Goal: Task Accomplishment & Management: Use online tool/utility

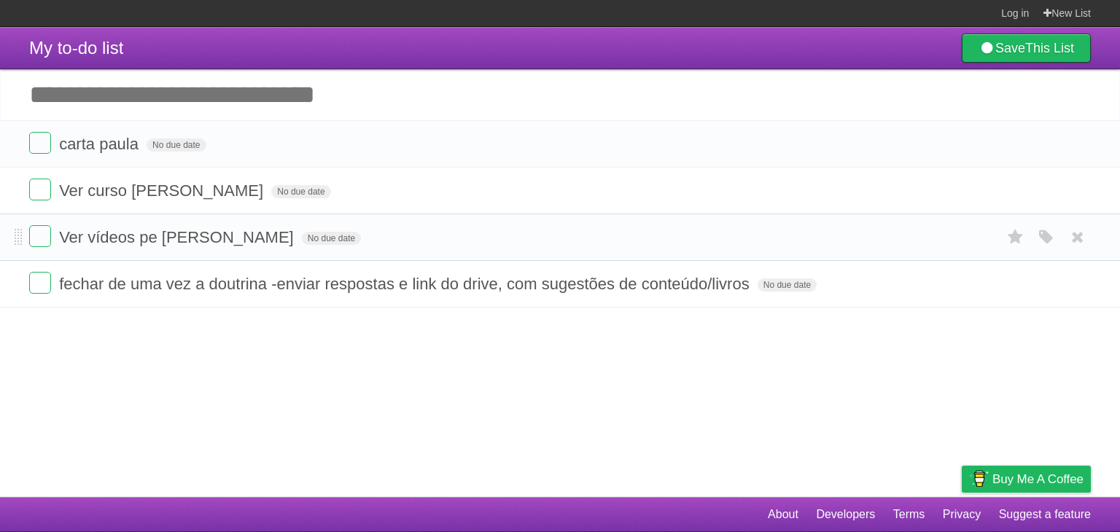
click at [404, 241] on form "Ver vídeos pe [PERSON_NAME] No due date White Red Blue Green Purple Orange" at bounding box center [560, 237] width 1062 height 24
click at [405, 222] on li "Ver vídeos pe [PERSON_NAME] No due date White Red Blue Green Purple Orange" at bounding box center [560, 237] width 1120 height 47
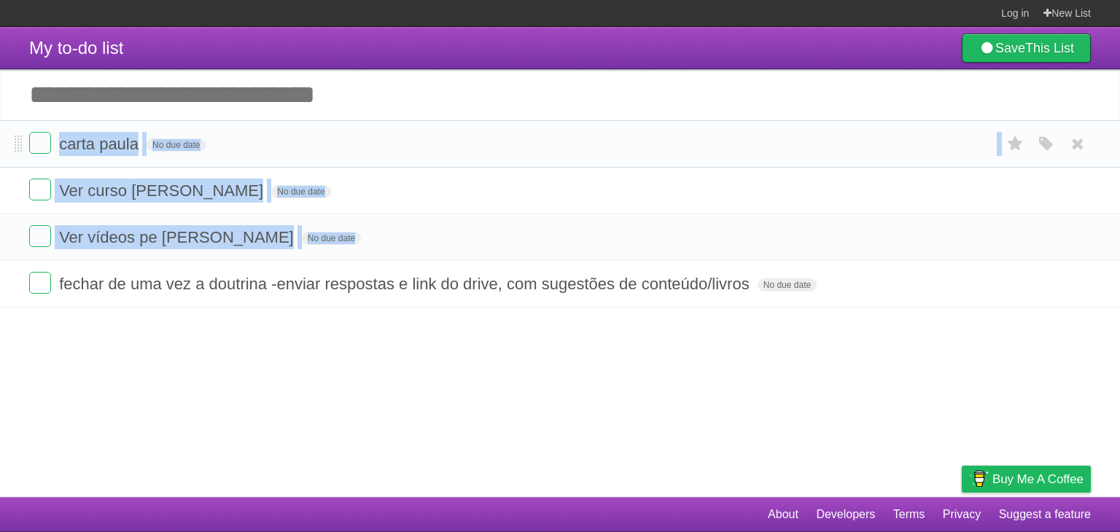
drag, startPoint x: 405, startPoint y: 222, endPoint x: 464, endPoint y: 125, distance: 113.2
click at [464, 125] on ul "carta paula No due date White Red Blue Green Purple Orange Ver curso [PERSON_NA…" at bounding box center [560, 213] width 1120 height 187
click at [464, 125] on li "carta paula No due date White Red Blue Green Purple Orange" at bounding box center [560, 143] width 1120 height 47
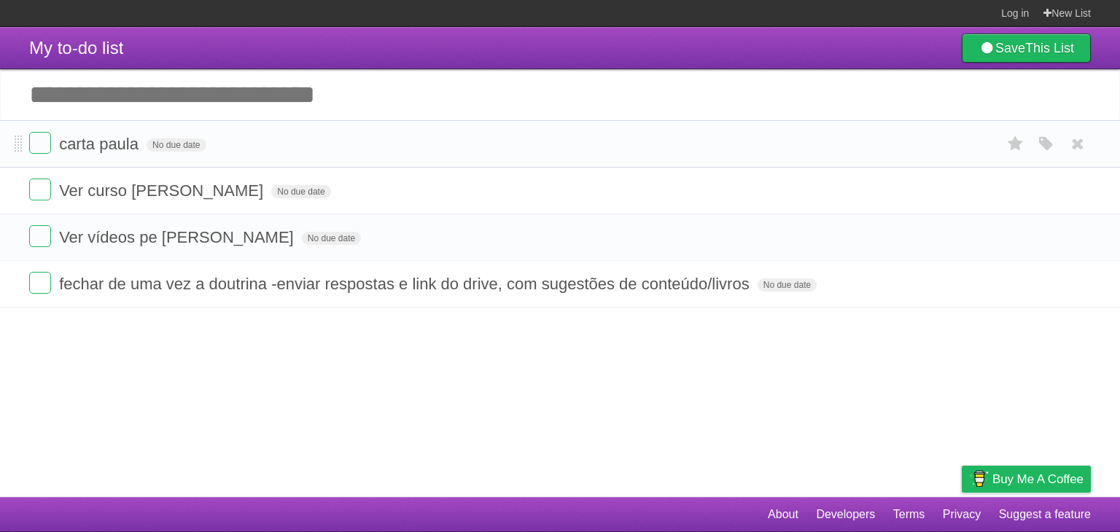
drag, startPoint x: 464, startPoint y: 125, endPoint x: 467, endPoint y: 157, distance: 32.2
click at [467, 157] on li "carta paula No due date White Red Blue Green Purple Orange" at bounding box center [560, 143] width 1120 height 47
click at [467, 156] on form "carta paula No due date White Red Blue Green Purple Orange" at bounding box center [560, 144] width 1062 height 24
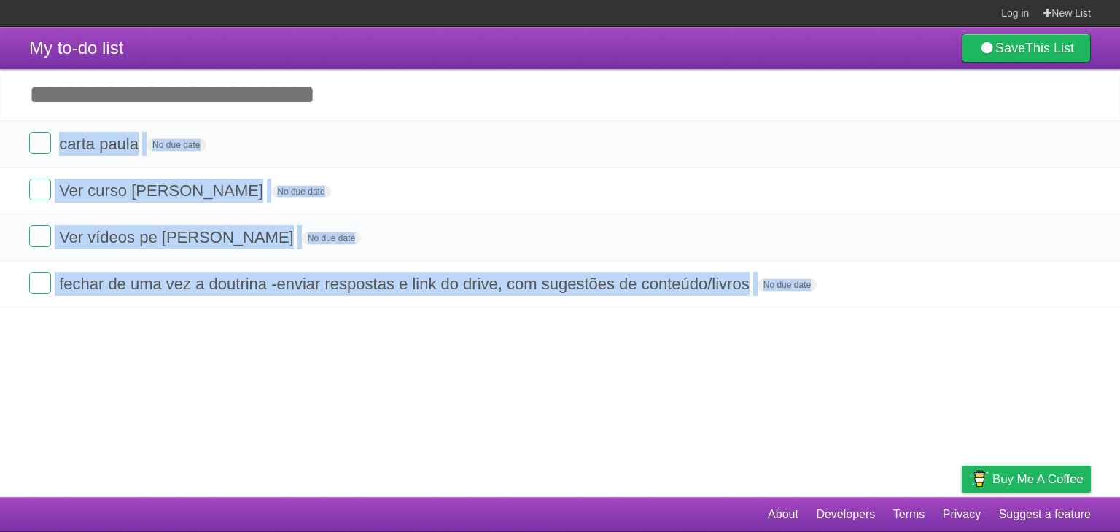
drag, startPoint x: 467, startPoint y: 157, endPoint x: 422, endPoint y: 491, distance: 336.9
click at [422, 491] on article "My to-do list Save This List Add another task ********* carta [PERSON_NAME] No …" at bounding box center [560, 262] width 1120 height 470
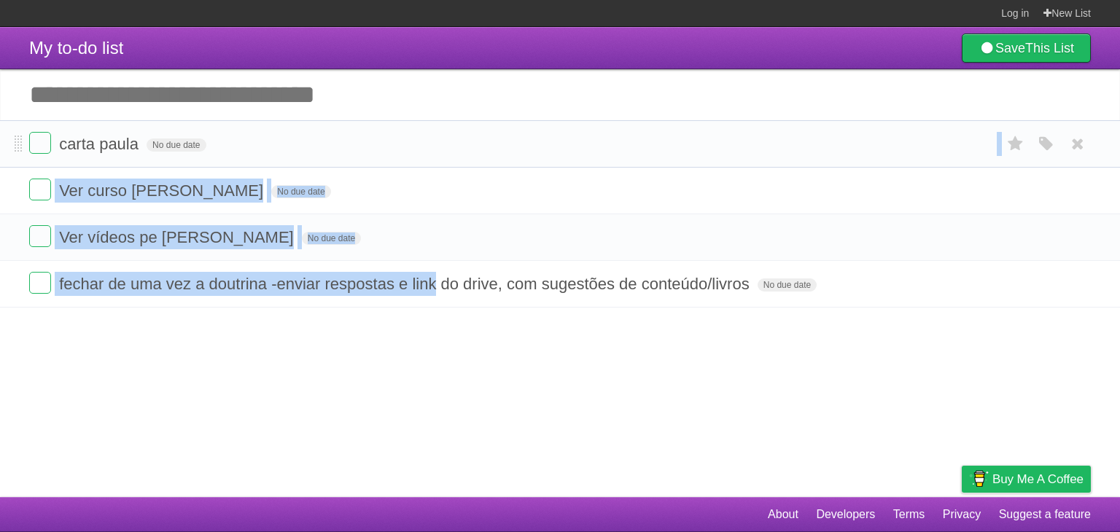
drag, startPoint x: 422, startPoint y: 491, endPoint x: 424, endPoint y: 133, distance: 358.0
click at [424, 133] on article "My to-do list Save This List Add another task ********* carta [PERSON_NAME] No …" at bounding box center [560, 262] width 1120 height 470
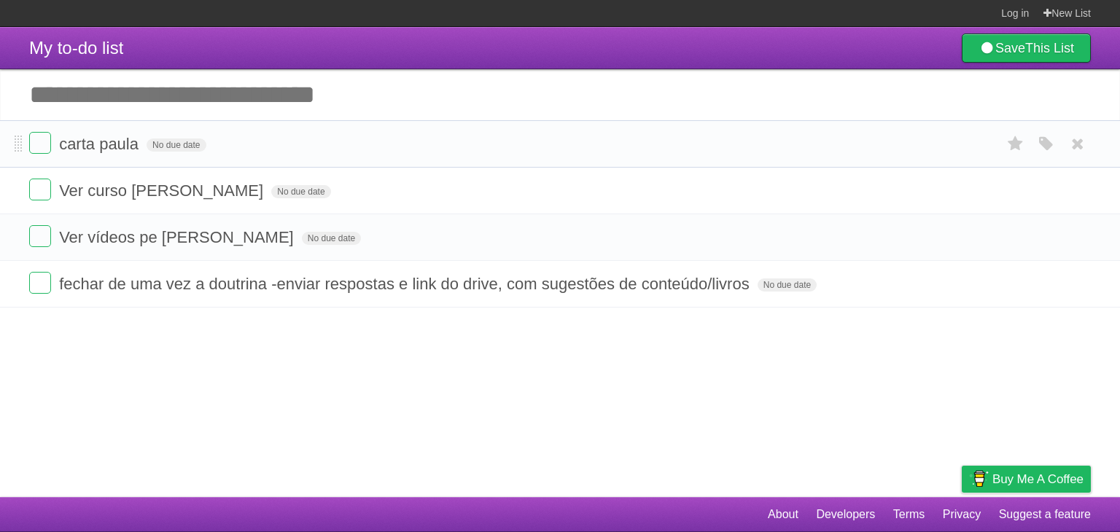
click at [424, 133] on form "carta paula No due date White Red Blue Green Purple Orange" at bounding box center [560, 144] width 1062 height 24
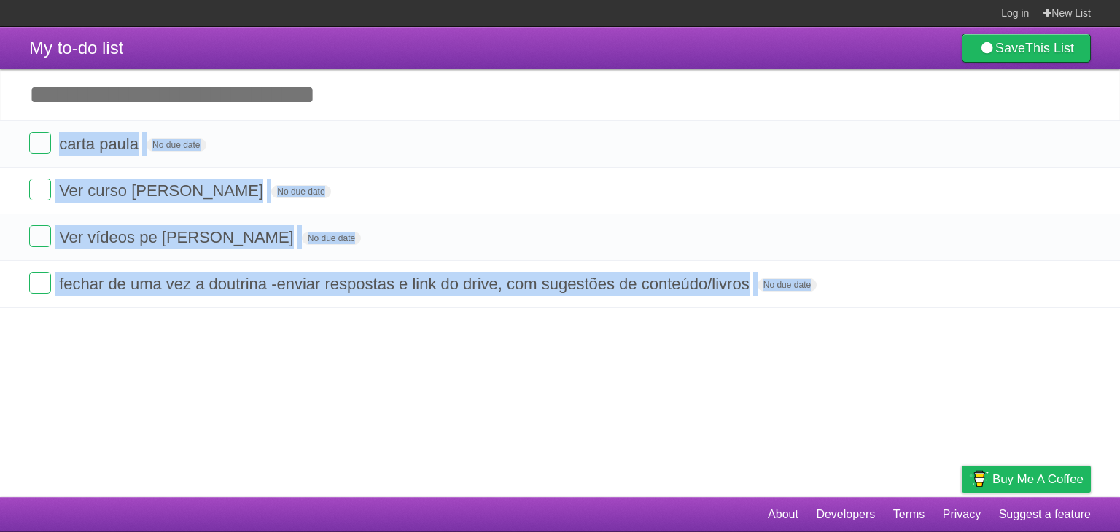
drag, startPoint x: 424, startPoint y: 133, endPoint x: 443, endPoint y: 370, distance: 238.5
click at [443, 370] on article "My to-do list Save This List Add another task ********* carta [PERSON_NAME] No …" at bounding box center [560, 262] width 1120 height 470
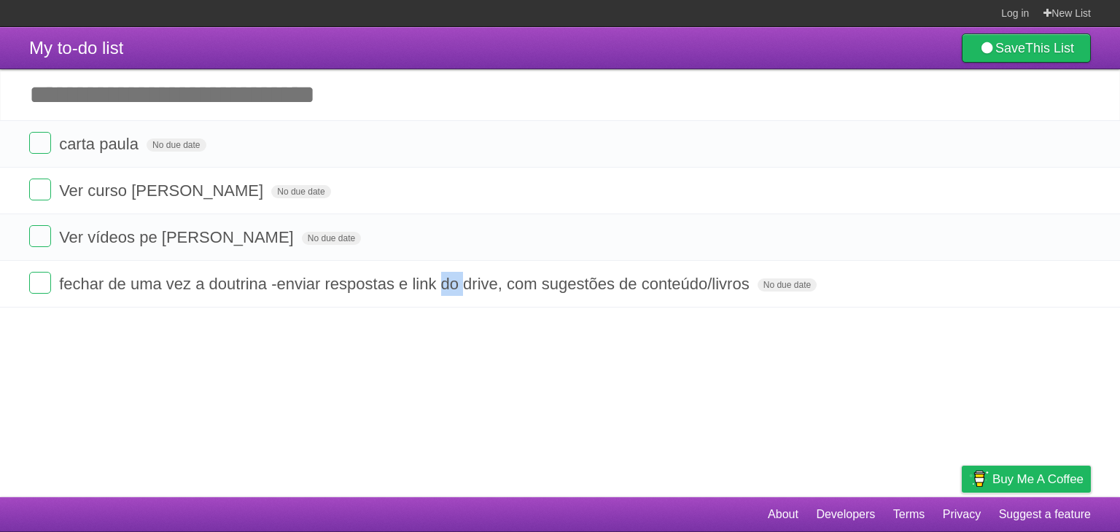
click at [443, 370] on article "My to-do list Save This List Add another task ********* carta [PERSON_NAME] No …" at bounding box center [560, 262] width 1120 height 470
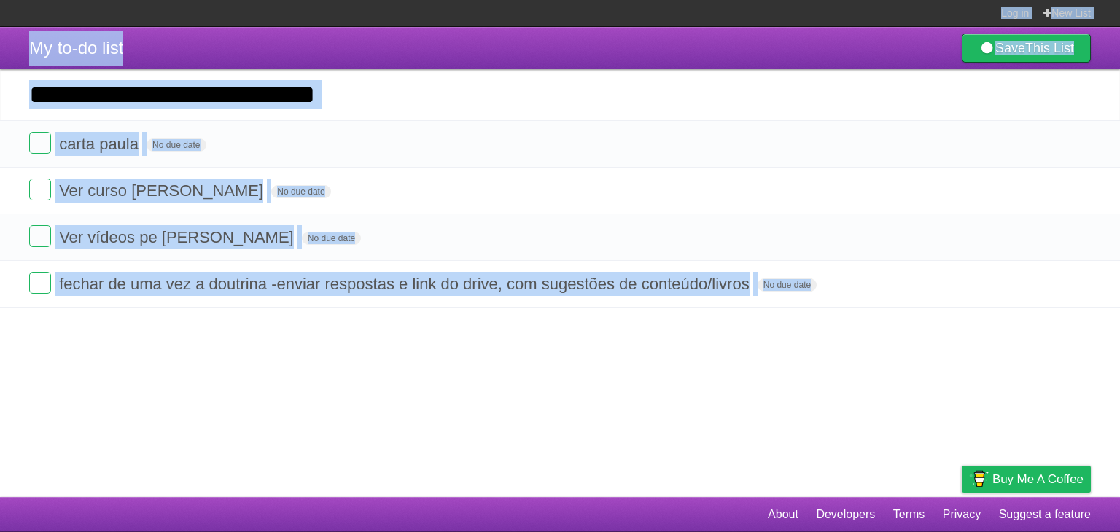
drag, startPoint x: 443, startPoint y: 370, endPoint x: 420, endPoint y: -42, distance: 412.6
click at [420, 0] on html "Log in New List Log in Save list Create a new list My to-do list Save This List…" at bounding box center [560, 266] width 1120 height 532
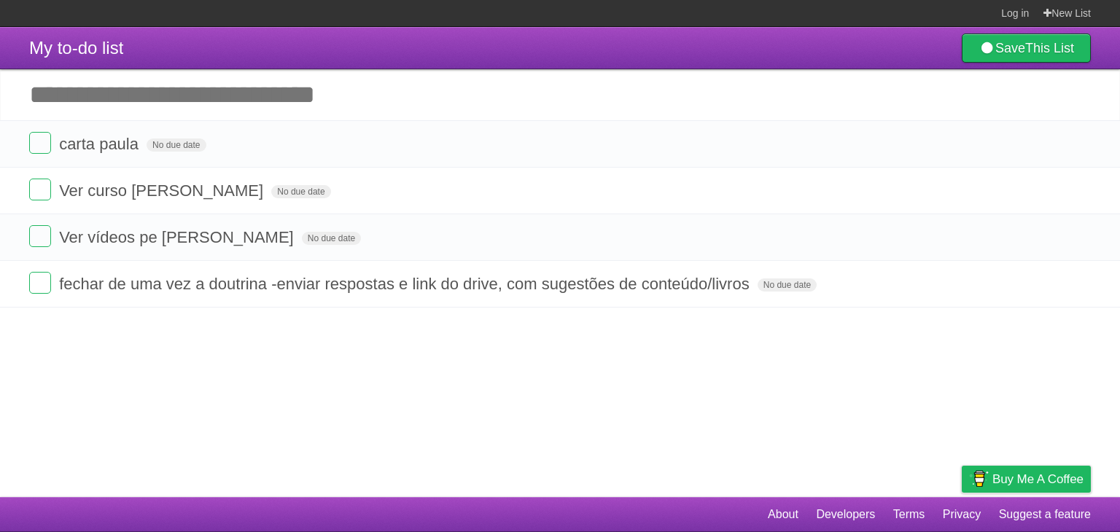
click at [430, 7] on section "Log in New List" at bounding box center [560, 13] width 1120 height 27
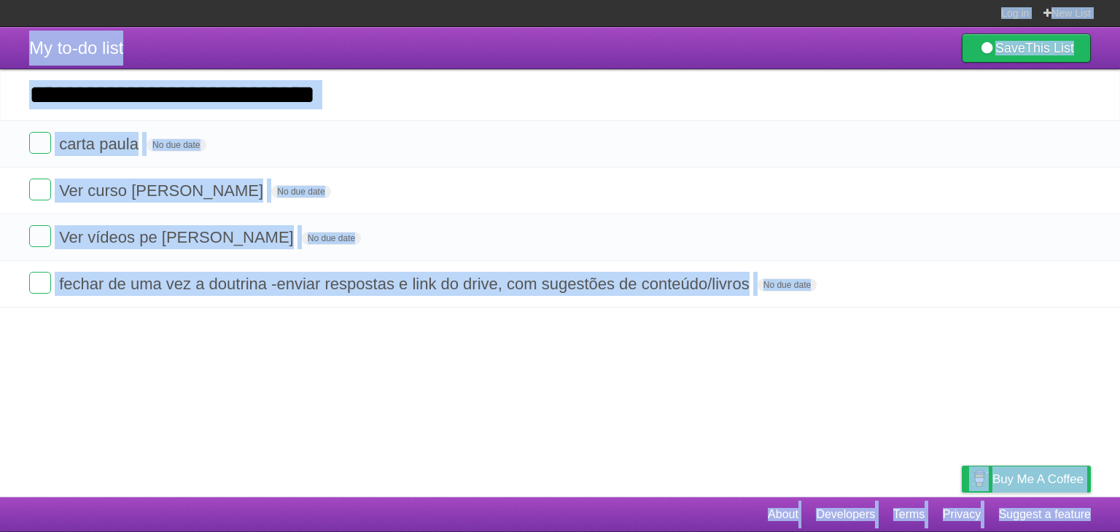
drag, startPoint x: 430, startPoint y: 7, endPoint x: 427, endPoint y: 532, distance: 524.3
click at [427, 532] on body "Log in New List Log in Save list Create a new list My to-do list Save This List…" at bounding box center [560, 266] width 1120 height 532
click at [448, 498] on footer "About Developers Terms Privacy Suggest a feature" at bounding box center [560, 514] width 1120 height 35
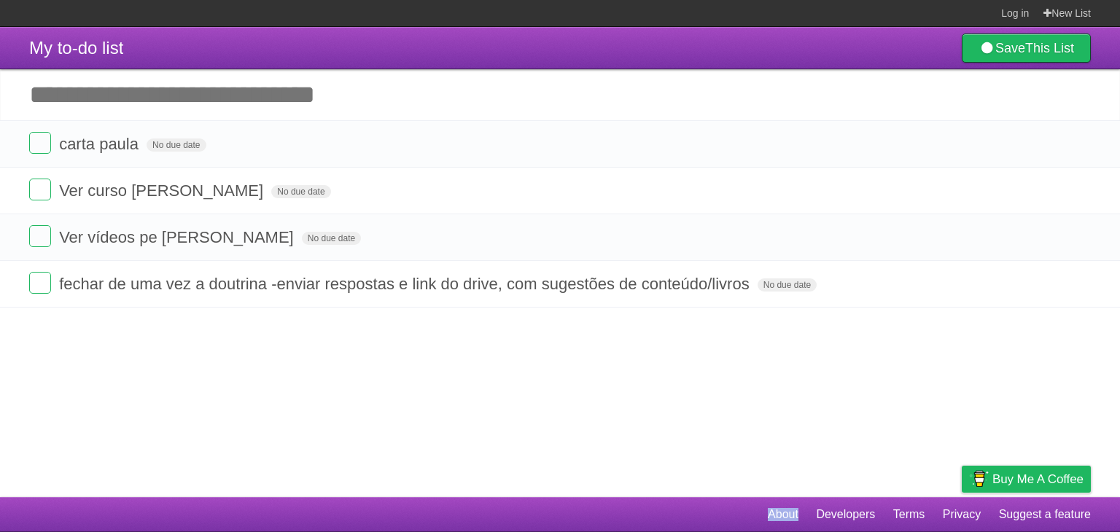
click at [448, 498] on footer "About Developers Terms Privacy Suggest a feature" at bounding box center [560, 514] width 1120 height 35
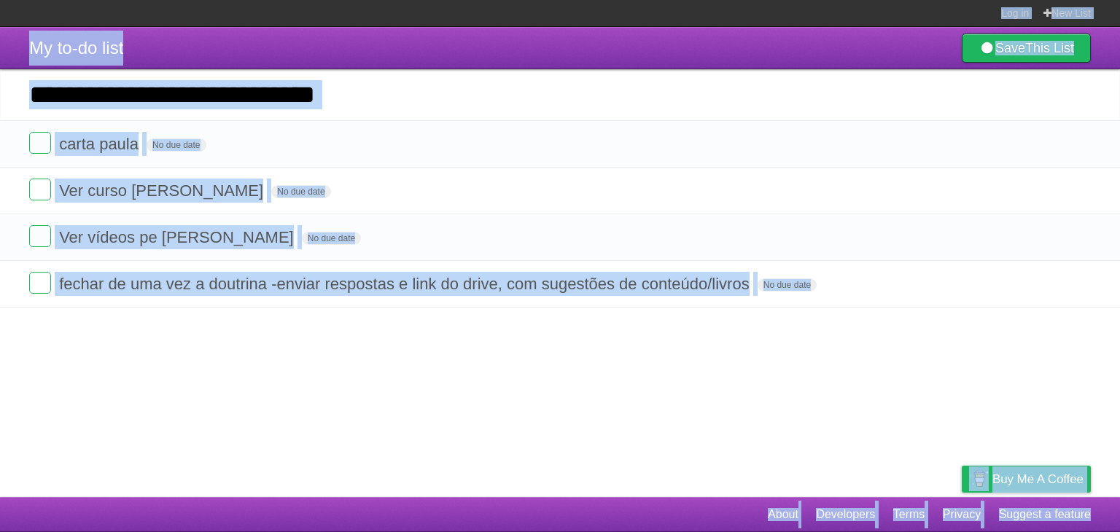
drag, startPoint x: 448, startPoint y: 498, endPoint x: 534, endPoint y: 9, distance: 496.2
click at [534, 9] on body "Log in New List Log in Save list Create a new list My to-do list Save This List…" at bounding box center [560, 266] width 1120 height 532
click at [523, 511] on footer "About Developers Terms Privacy Suggest a feature" at bounding box center [560, 514] width 1120 height 35
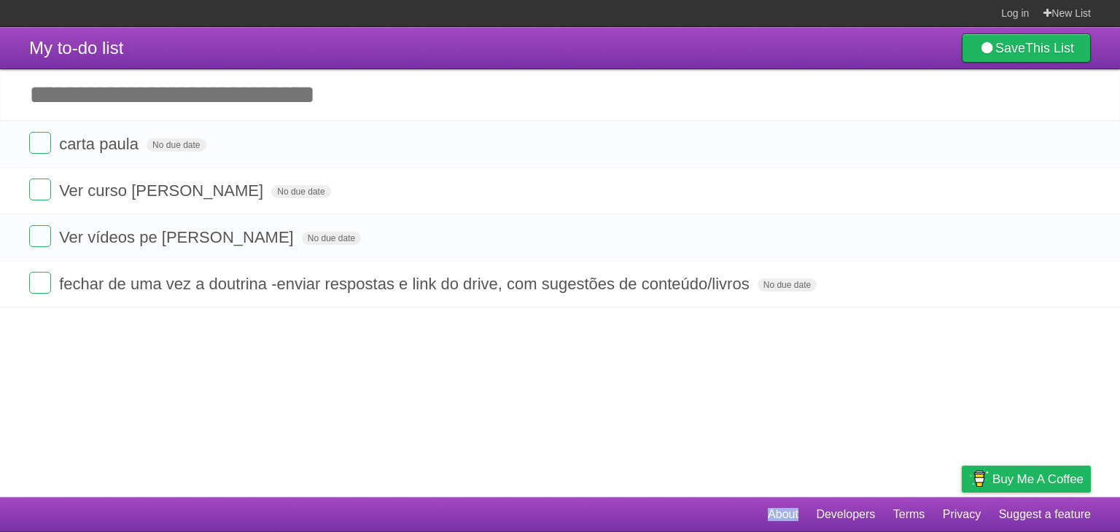
click at [523, 511] on footer "About Developers Terms Privacy Suggest a feature" at bounding box center [560, 514] width 1120 height 35
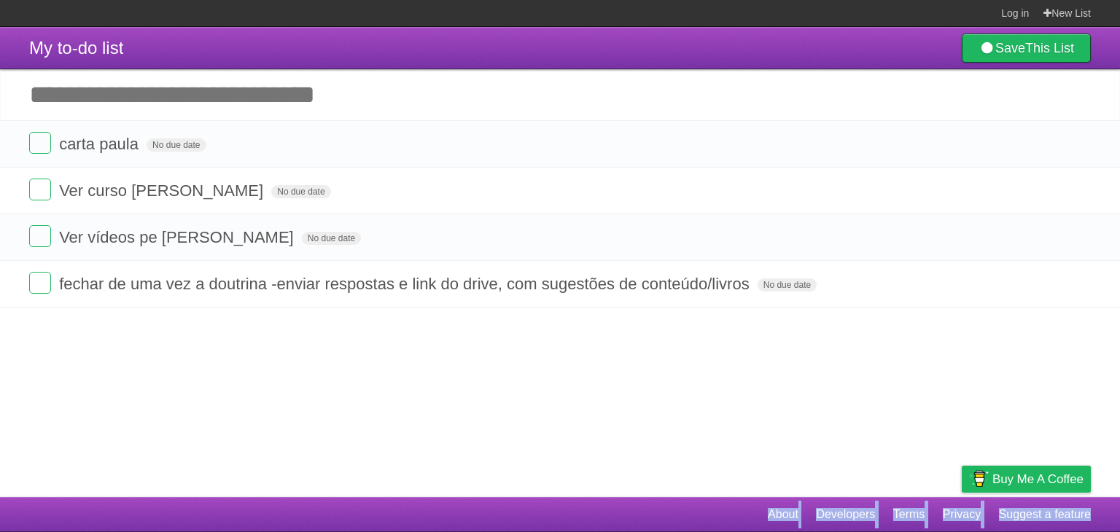
click at [523, 511] on footer "About Developers Terms Privacy Suggest a feature" at bounding box center [560, 514] width 1120 height 35
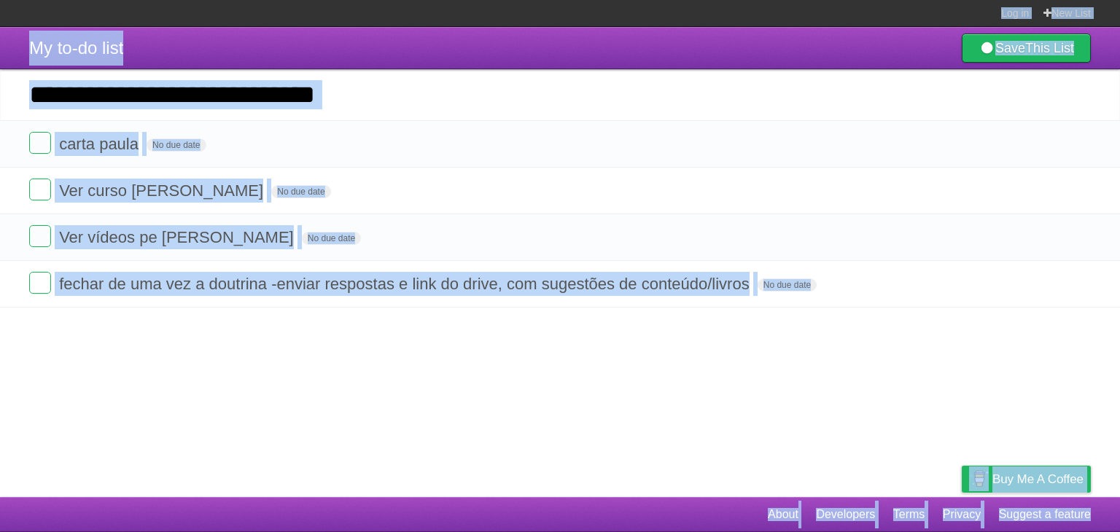
drag, startPoint x: 523, startPoint y: 511, endPoint x: 576, endPoint y: 12, distance: 501.6
click at [576, 12] on body "Log in New List Log in Save list Create a new list My to-do list Save This List…" at bounding box center [560, 266] width 1120 height 532
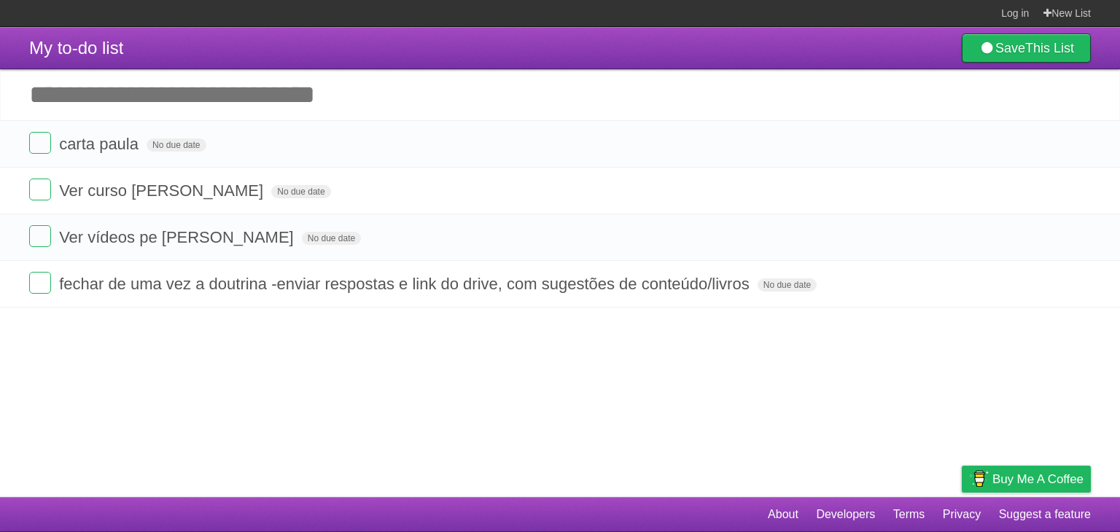
click at [562, 7] on section "Log in New List" at bounding box center [560, 13] width 1120 height 27
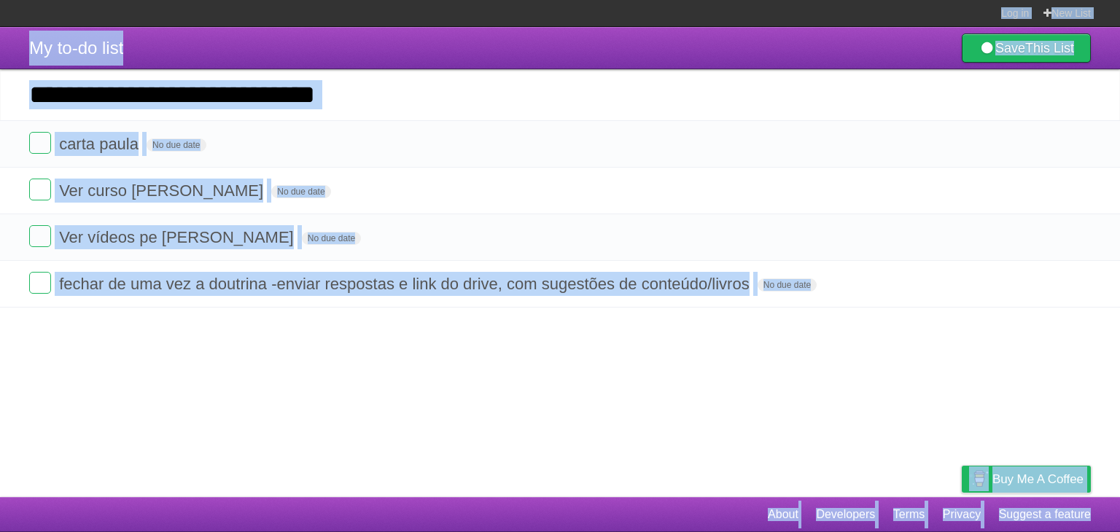
drag, startPoint x: 562, startPoint y: 7, endPoint x: 602, endPoint y: 556, distance: 551.2
click at [602, 532] on html "Log in New List Log in Save list Create a new list My to-do list Save This List…" at bounding box center [560, 266] width 1120 height 532
click at [619, 527] on footer "About Developers Terms Privacy Suggest a feature" at bounding box center [560, 514] width 1120 height 35
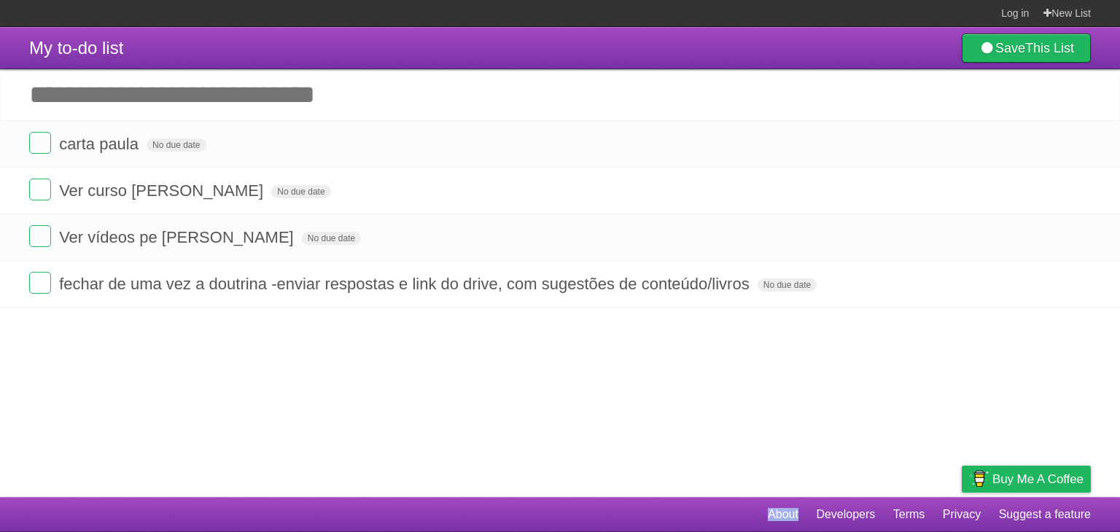
click at [619, 527] on footer "About Developers Terms Privacy Suggest a feature" at bounding box center [560, 514] width 1120 height 35
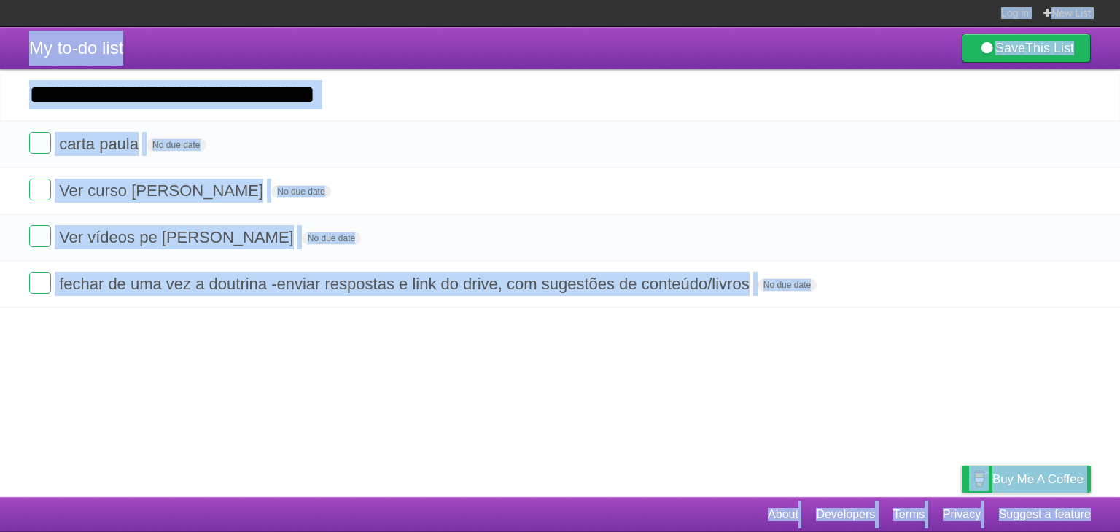
drag, startPoint x: 619, startPoint y: 527, endPoint x: 734, endPoint y: -42, distance: 581.0
click at [734, 0] on html "Log in New List Log in Save list Create a new list My to-do list Save This List…" at bounding box center [560, 266] width 1120 height 532
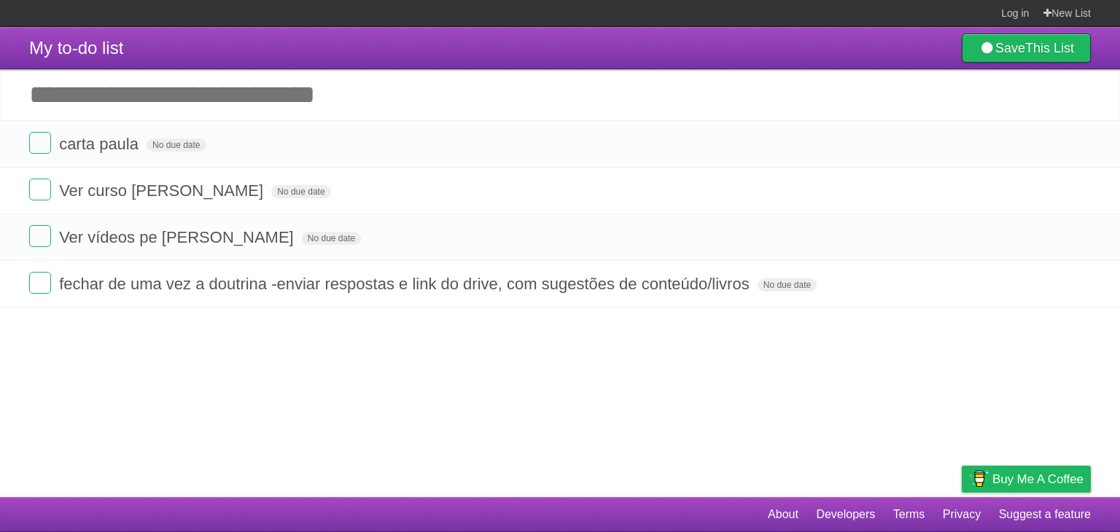
click at [740, 4] on section "Log in New List" at bounding box center [560, 13] width 1120 height 27
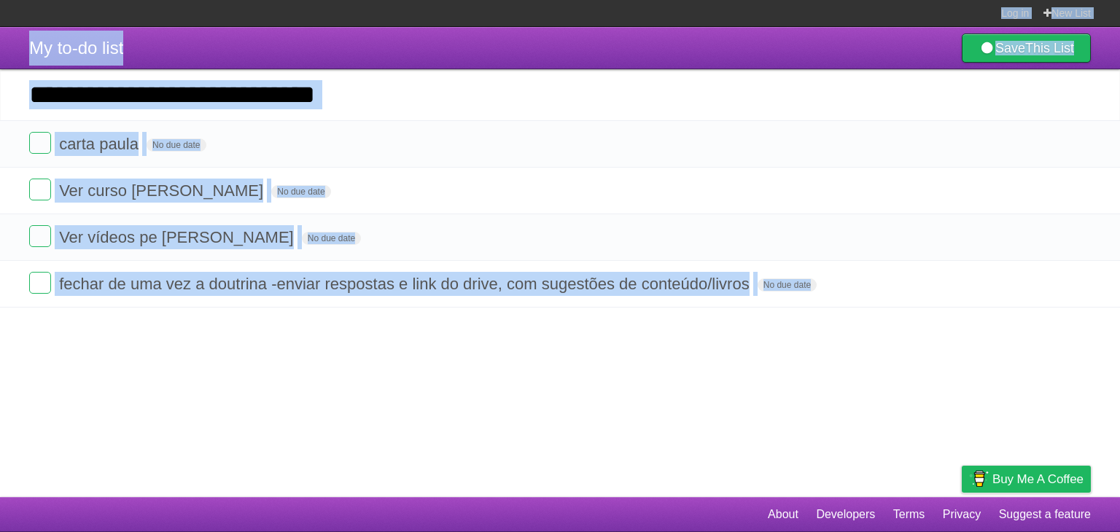
drag, startPoint x: 740, startPoint y: 4, endPoint x: 647, endPoint y: 436, distance: 441.6
click at [647, 436] on body "Log in New List Log in Save list Create a new list My to-do list Save This List…" at bounding box center [560, 266] width 1120 height 532
click at [647, 436] on article "My to-do list Save This List Add another task ********* carta [PERSON_NAME] No …" at bounding box center [560, 262] width 1120 height 470
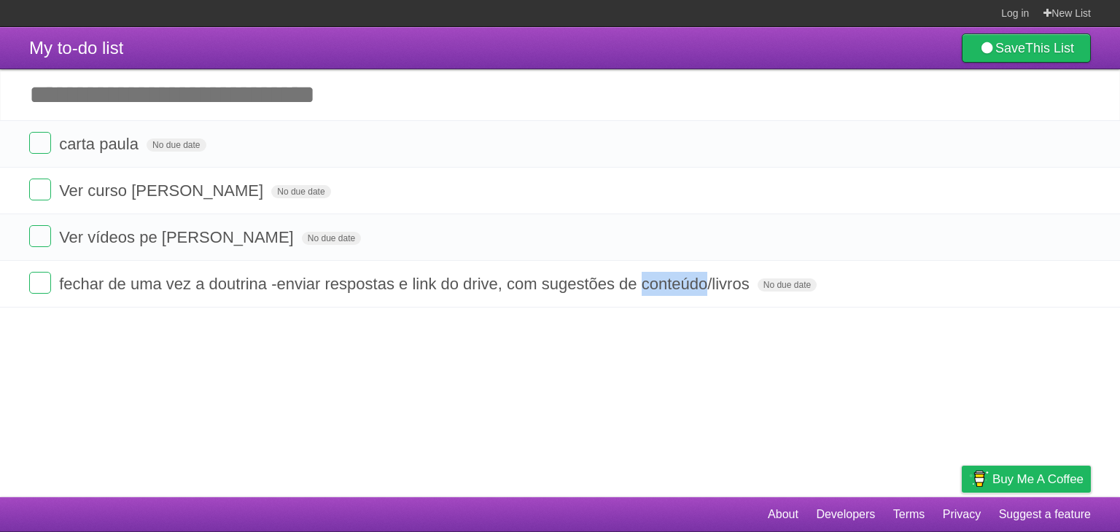
click at [647, 436] on article "My to-do list Save This List Add another task ********* carta [PERSON_NAME] No …" at bounding box center [560, 262] width 1120 height 470
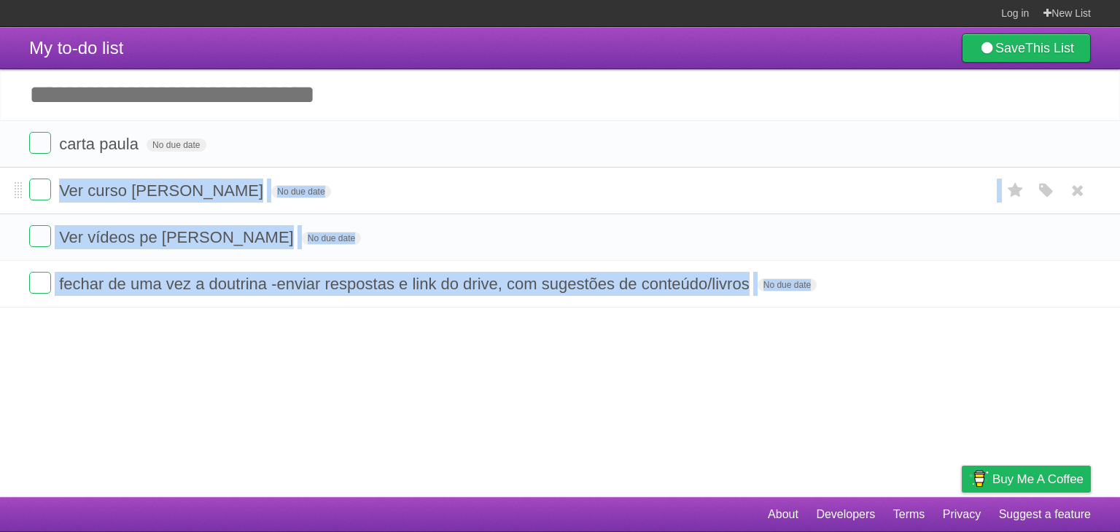
drag, startPoint x: 647, startPoint y: 436, endPoint x: 653, endPoint y: 170, distance: 266.2
click at [653, 170] on article "My to-do list Save This List Add another task ********* carta [PERSON_NAME] No …" at bounding box center [560, 262] width 1120 height 470
click at [653, 170] on li "Ver curso [PERSON_NAME] No due date White Red Blue Green Purple Orange" at bounding box center [560, 190] width 1120 height 47
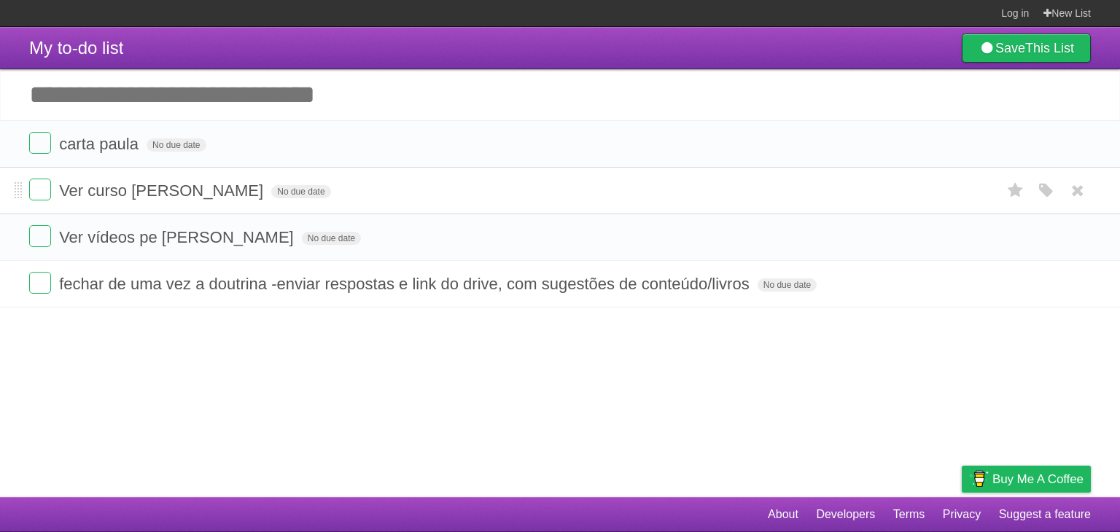
click at [653, 170] on li "Ver curso [PERSON_NAME] No due date White Red Blue Green Purple Orange" at bounding box center [560, 190] width 1120 height 47
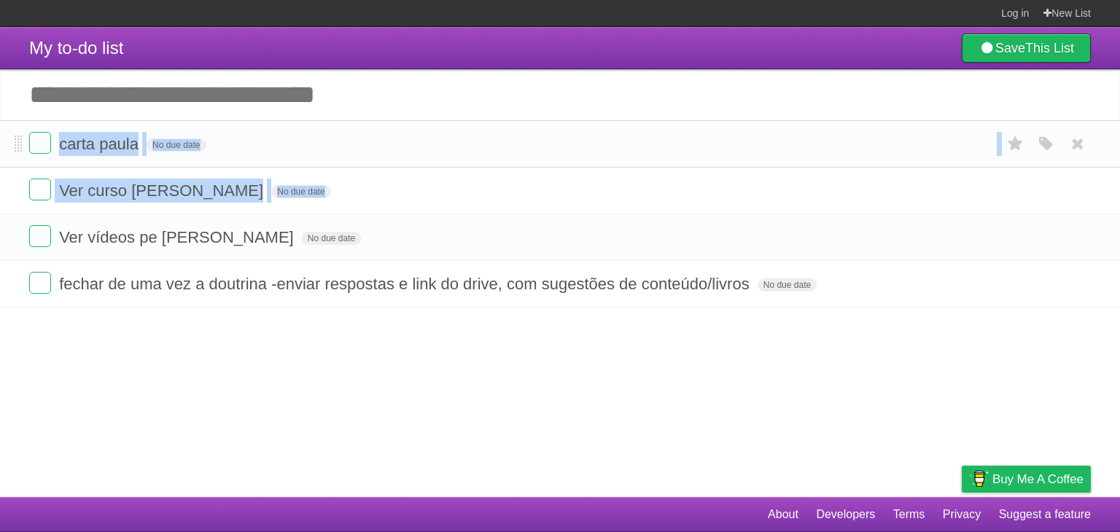
drag, startPoint x: 653, startPoint y: 170, endPoint x: 665, endPoint y: 121, distance: 50.2
click at [665, 121] on ul "carta paula No due date White Red Blue Green Purple Orange Ver curso [PERSON_NA…" at bounding box center [560, 213] width 1120 height 187
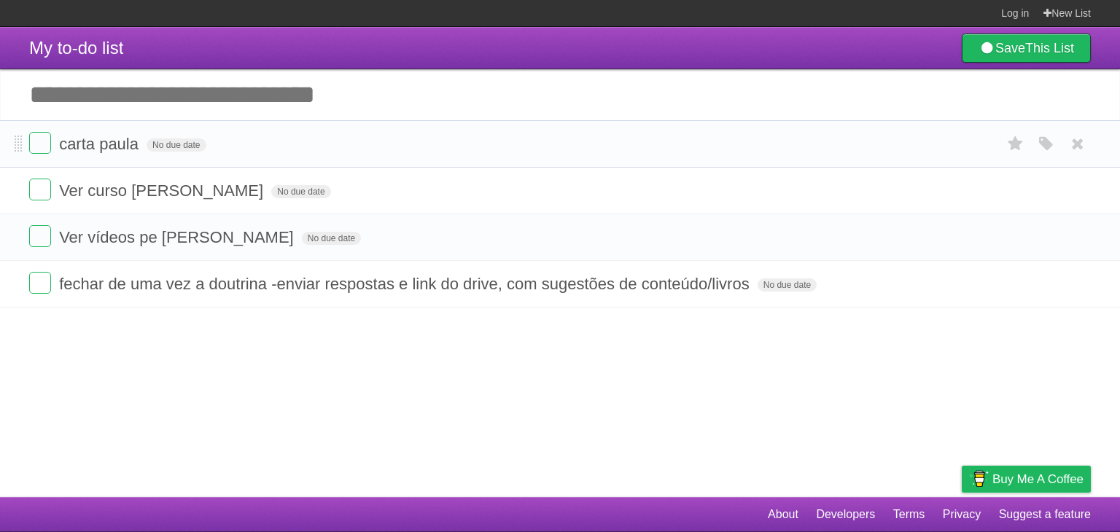
click at [665, 121] on li "carta paula No due date White Red Blue Green Purple Orange" at bounding box center [560, 143] width 1120 height 47
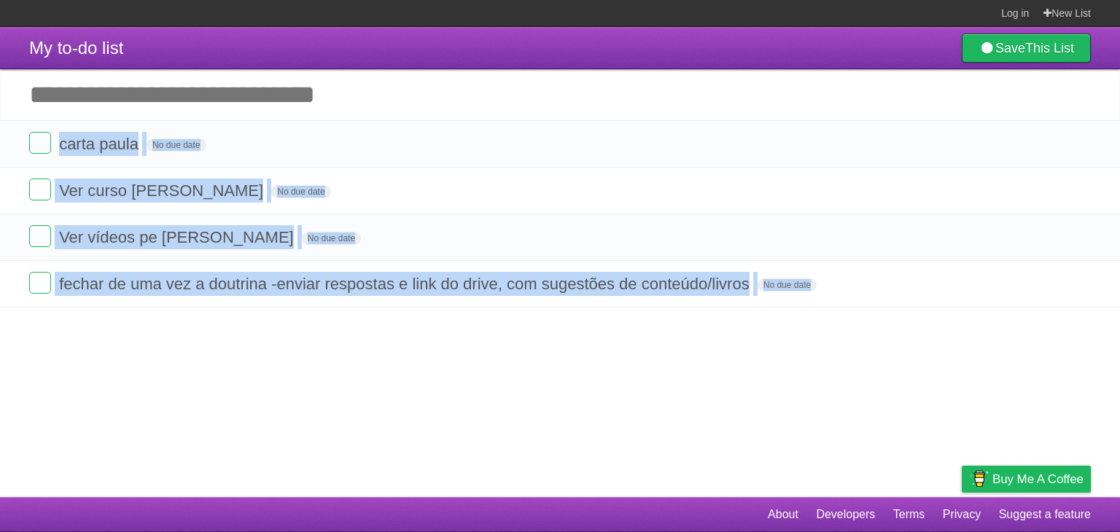
drag, startPoint x: 665, startPoint y: 121, endPoint x: 669, endPoint y: 375, distance: 253.8
click at [669, 375] on article "My to-do list Save This List Add another task ********* carta [PERSON_NAME] No …" at bounding box center [560, 262] width 1120 height 470
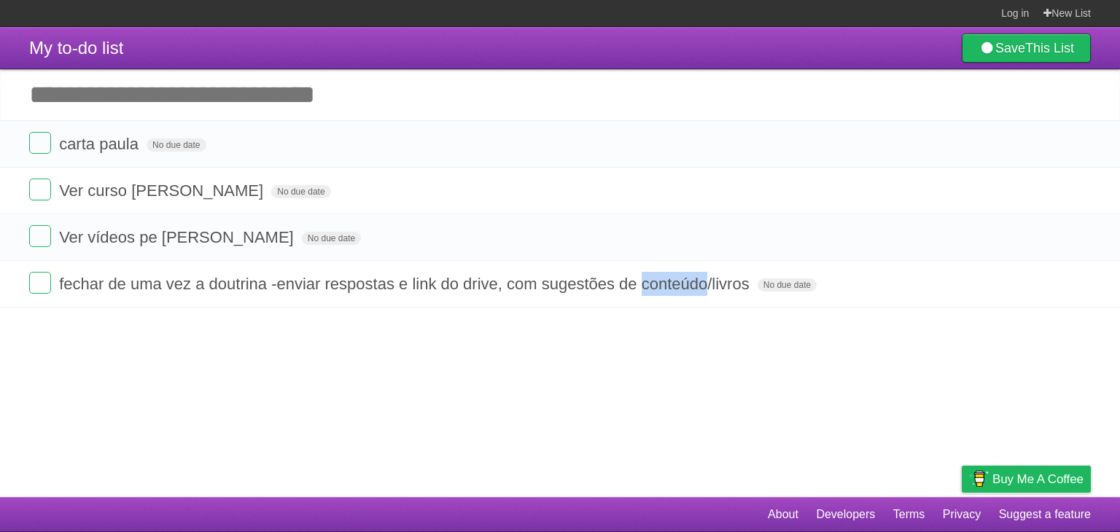
click at [669, 375] on article "My to-do list Save This List Add another task ********* carta [PERSON_NAME] No …" at bounding box center [560, 262] width 1120 height 470
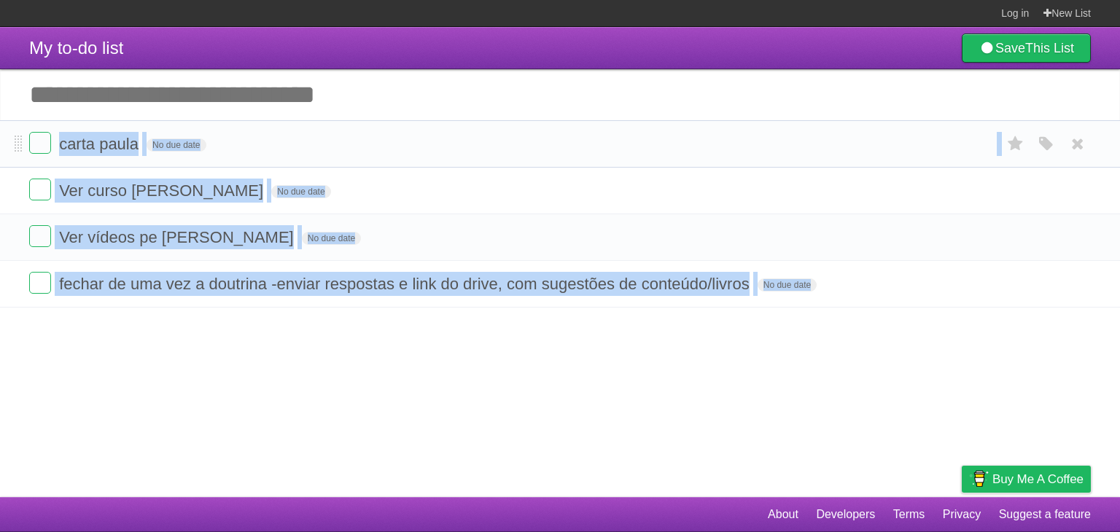
drag, startPoint x: 669, startPoint y: 375, endPoint x: 604, endPoint y: 128, distance: 254.7
click at [604, 128] on article "My to-do list Save This List Add another task ********* carta [PERSON_NAME] No …" at bounding box center [560, 262] width 1120 height 470
click at [604, 128] on li "carta paula No due date White Red Blue Green Purple Orange" at bounding box center [560, 143] width 1120 height 47
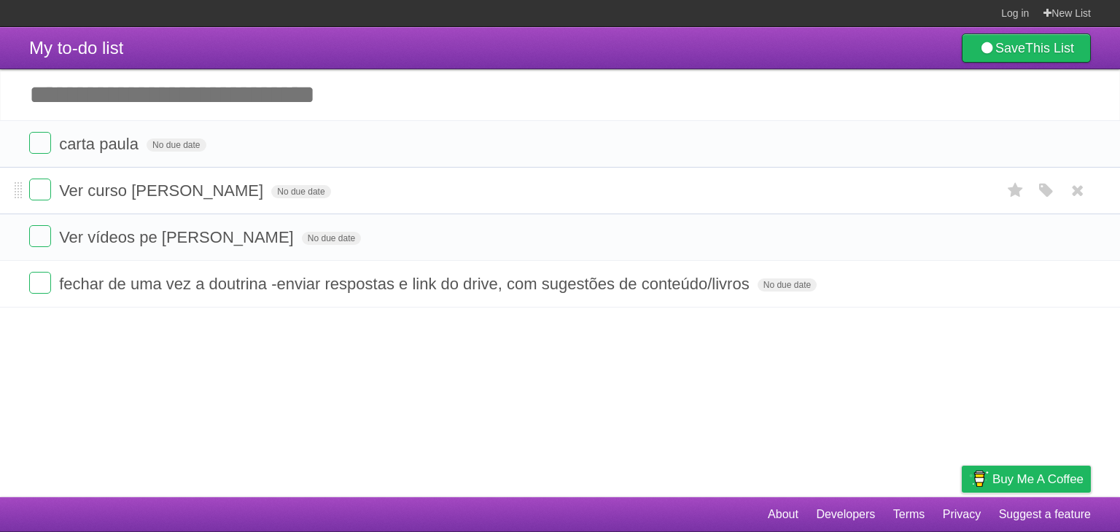
click at [408, 169] on li "Ver curso [PERSON_NAME] No due date White Red Blue Green Purple Orange" at bounding box center [560, 190] width 1120 height 47
drag, startPoint x: 408, startPoint y: 169, endPoint x: 452, endPoint y: 213, distance: 61.9
click at [452, 213] on li "Ver curso [PERSON_NAME] No due date White Red Blue Green Purple Orange" at bounding box center [560, 190] width 1120 height 47
